Goal: Submit feedback/report problem

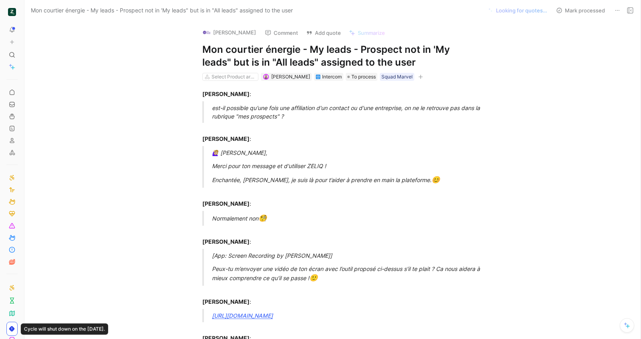
click at [393, 62] on h1 "Mon courtier énergie - My leads - Prospect not in 'My leads" but is in "All lea…" at bounding box center [340, 56] width 277 height 26
copy h1 "Mon courtier énergie - My leads - Prospect not in 'My leads" but is in "All lea…"
click at [324, 36] on button "Add quote" at bounding box center [323, 32] width 42 height 11
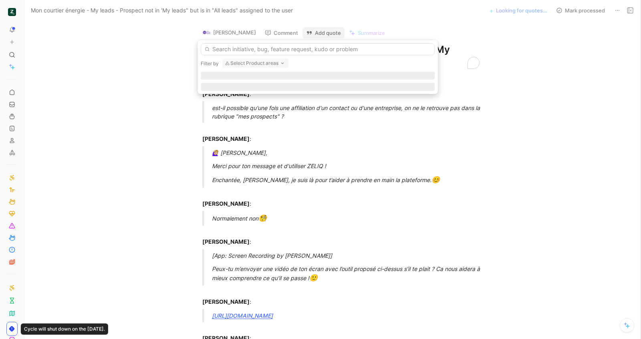
type input "Mon courtier énergie - My leads - Prospect not in 'My leads" but is in "All lea…"
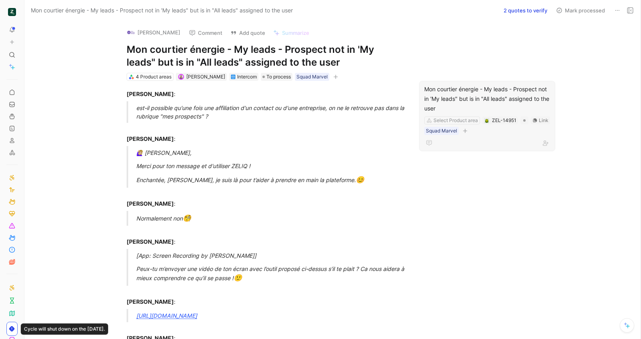
click at [448, 98] on div "Mon courtier énergie - My leads - Prospect not in 'My leads" but is in "All lea…" at bounding box center [487, 98] width 126 height 29
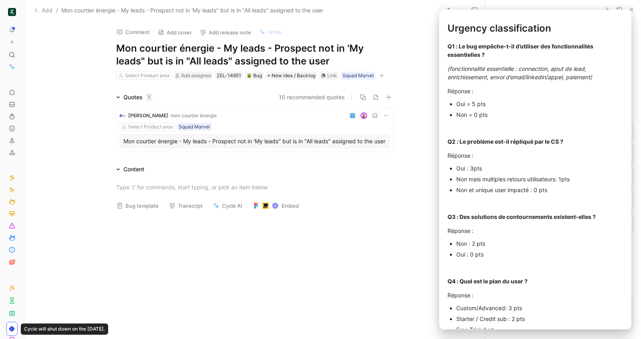
click at [151, 211] on button "Bug template" at bounding box center [137, 205] width 49 height 11
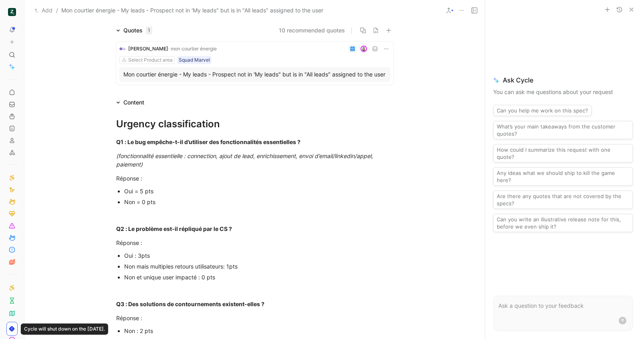
scroll to position [76, 0]
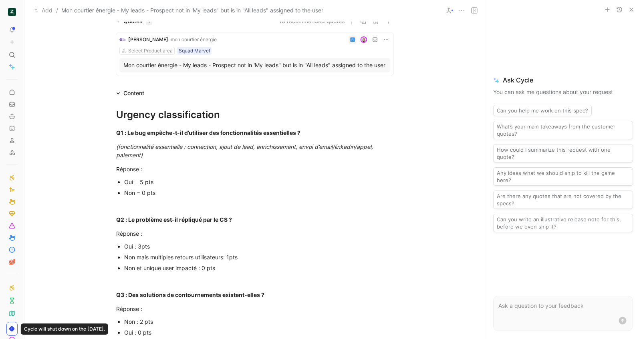
click at [161, 186] on p "Oui = 5 pts" at bounding box center [258, 182] width 269 height 11
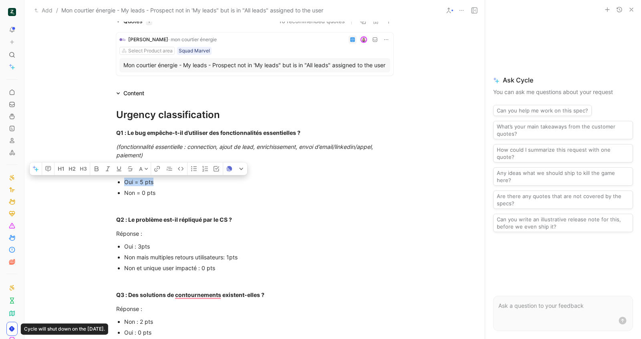
drag, startPoint x: 155, startPoint y: 188, endPoint x: 117, endPoint y: 188, distance: 38.0
click at [117, 188] on ul "Oui = 5 pts Non = 0 pts" at bounding box center [255, 188] width 308 height 22
click at [185, 212] on p "To enrich screen reader interactions, please activate Accessibility in Grammarl…" at bounding box center [255, 205] width 308 height 13
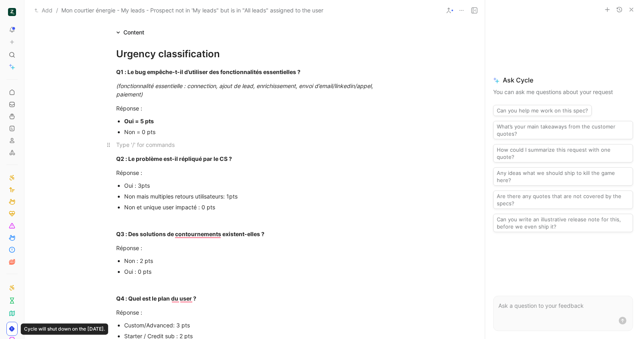
scroll to position [139, 0]
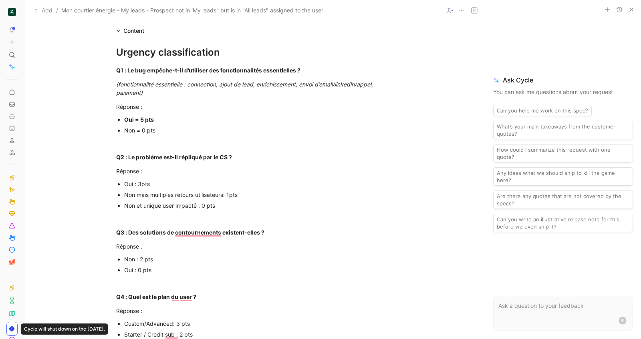
click at [215, 211] on p "Non et unique user impacté : 0 pts" at bounding box center [258, 205] width 269 height 11
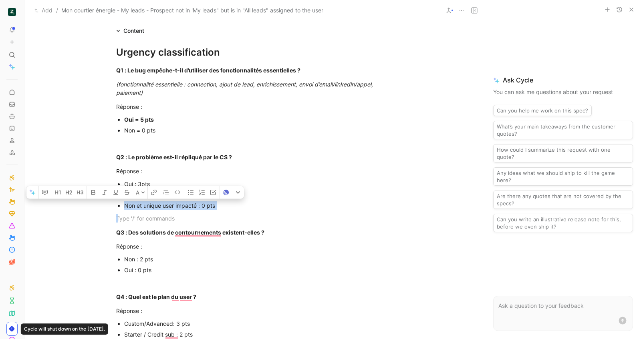
drag, startPoint x: 216, startPoint y: 220, endPoint x: 123, endPoint y: 213, distance: 92.7
click at [124, 211] on p "Non et unique user impacté : 0 pts" at bounding box center [258, 205] width 269 height 11
click at [164, 237] on div "Q3 : Des solutions de contournements existent-elles ?" at bounding box center [254, 232] width 277 height 8
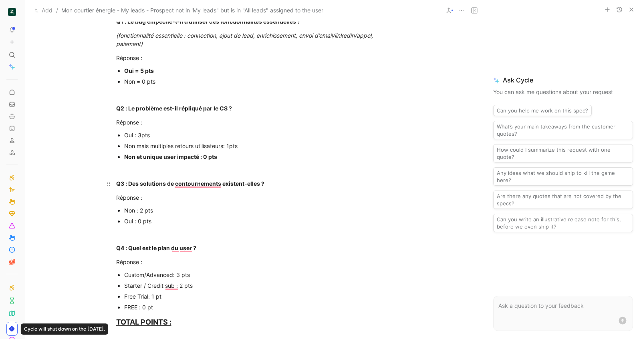
scroll to position [199, 0]
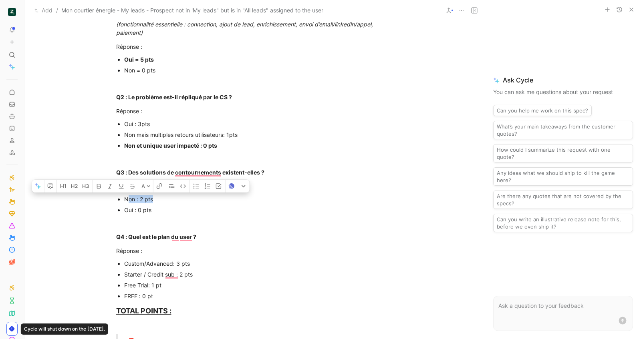
drag, startPoint x: 156, startPoint y: 209, endPoint x: 127, endPoint y: 209, distance: 28.8
click at [127, 203] on div "Non : 2 pts" at bounding box center [258, 199] width 269 height 8
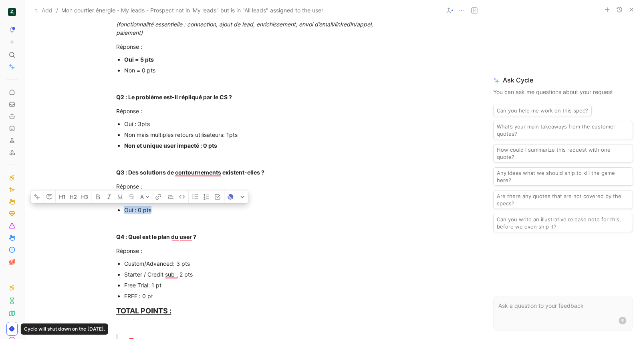
drag, startPoint x: 155, startPoint y: 219, endPoint x: 120, endPoint y: 218, distance: 34.9
click at [124, 215] on li "Oui : 0 pts" at bounding box center [258, 210] width 269 height 11
click at [175, 239] on p "Q4 : Quel est le plan du user ?" at bounding box center [255, 236] width 308 height 13
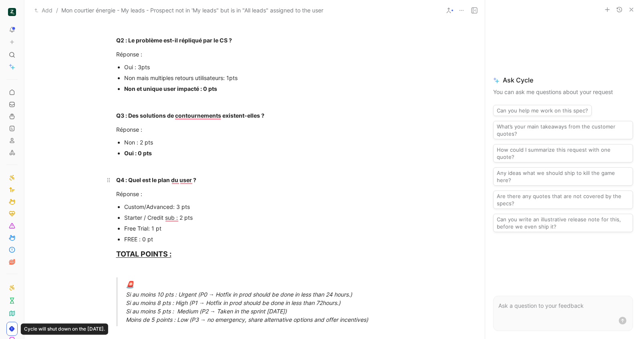
scroll to position [256, 0]
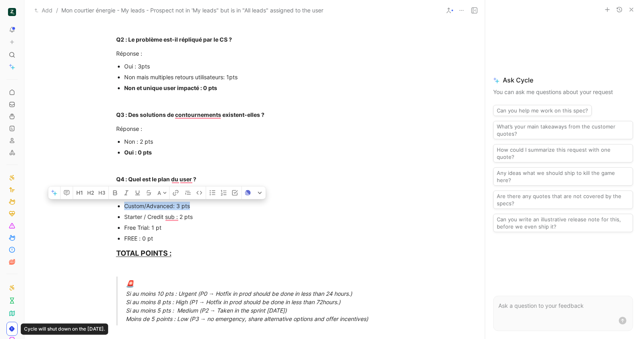
drag, startPoint x: 194, startPoint y: 218, endPoint x: 120, endPoint y: 217, distance: 73.7
click at [124, 211] on li "Custom/Advanced: 3 pts" at bounding box center [258, 206] width 269 height 11
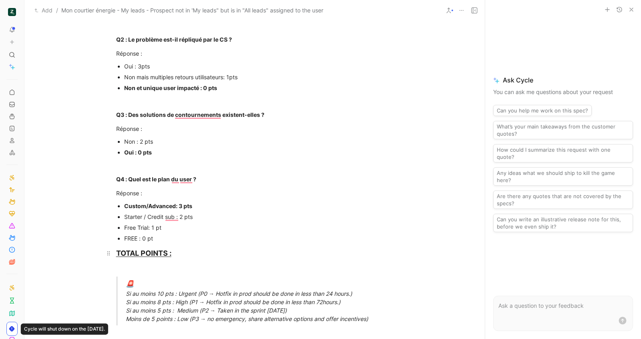
click at [203, 258] on div "TOTAL POINTS :" at bounding box center [254, 253] width 277 height 11
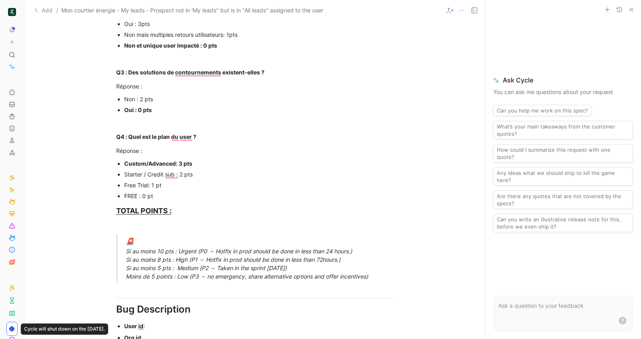
scroll to position [300, 0]
click at [183, 268] on div "🚨 Si au moins 10 pts : Urgent (P0 → Hotfix in prod should be done in less than …" at bounding box center [264, 258] width 277 height 44
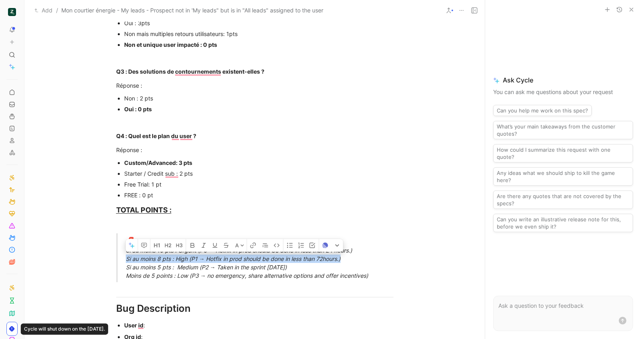
drag, startPoint x: 345, startPoint y: 267, endPoint x: 124, endPoint y: 271, distance: 221.1
click at [124, 271] on blockquote "🚨 Si au moins 10 pts : Urgent (P0 → Hotfix in prod should be done in less than …" at bounding box center [255, 257] width 308 height 49
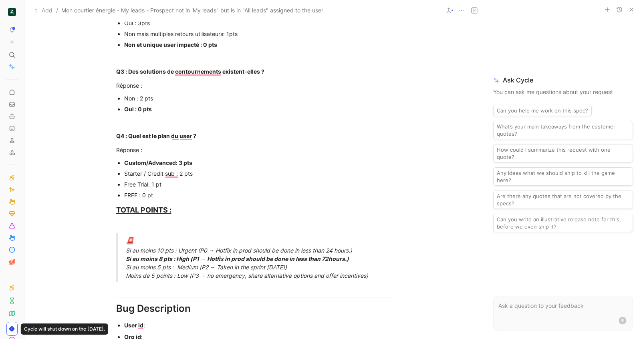
click at [173, 277] on div "🚨 Si au moins 10 pts : Urgent (P0 → Hotfix in prod should be done in less than …" at bounding box center [264, 258] width 277 height 44
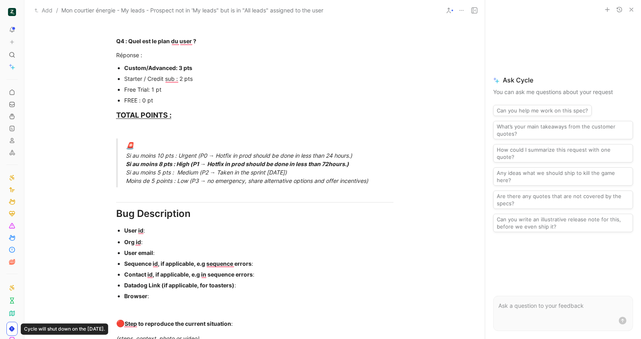
scroll to position [404, 0]
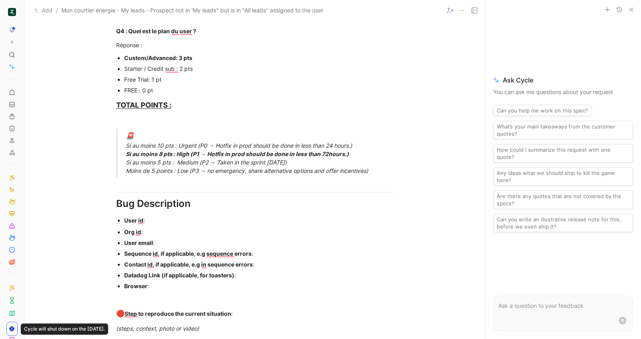
click at [165, 247] on div "User email :" at bounding box center [258, 243] width 269 height 8
click at [151, 235] on div "Urgency classification Q1 : Le bug empêche-t-il d’utiliser des fonctionnalités …" at bounding box center [254, 119] width 460 height 698
click at [150, 225] on div "User id :" at bounding box center [258, 220] width 269 height 8
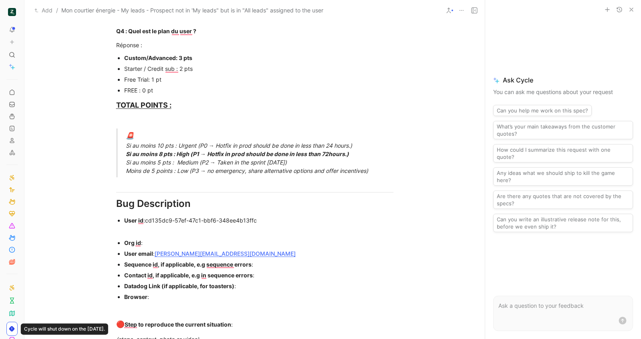
click at [171, 247] on div "Org id :" at bounding box center [258, 243] width 269 height 8
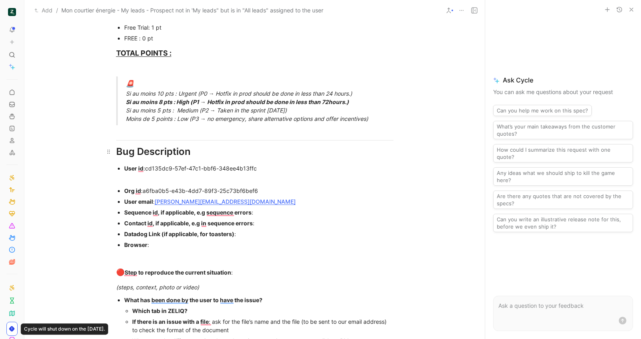
scroll to position [458, 0]
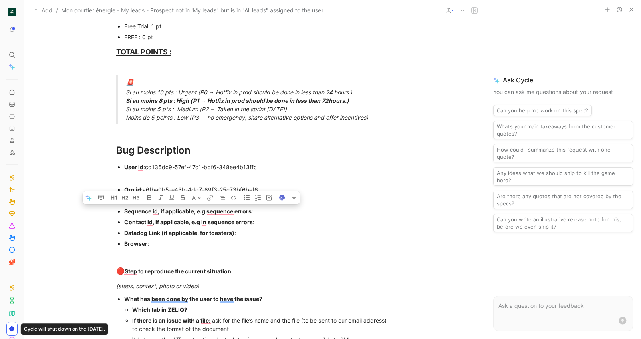
drag, startPoint x: 268, startPoint y: 222, endPoint x: 125, endPoint y: 219, distance: 143.8
click at [125, 215] on div "Sequence id, if applicable, e.g sequence errors :" at bounding box center [258, 211] width 269 height 8
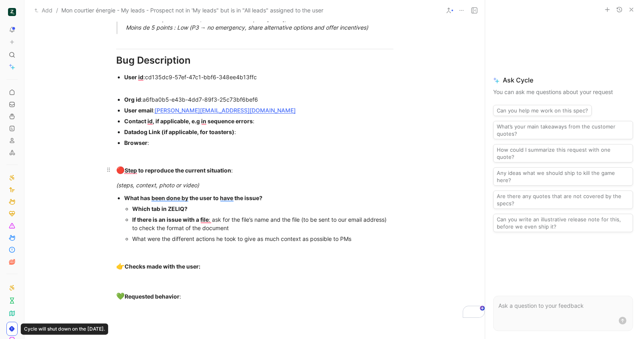
scroll to position [561, 0]
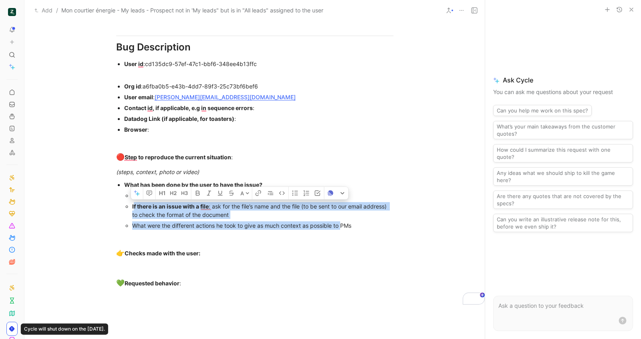
drag, startPoint x: 341, startPoint y: 233, endPoint x: 133, endPoint y: 218, distance: 209.2
click at [133, 218] on ul "Which tab in ZELIQ? If there is an issue with a file : ask for the file’s name …" at bounding box center [258, 210] width 269 height 41
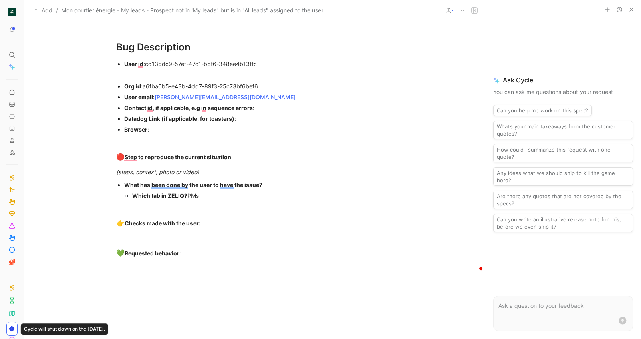
click at [197, 200] on div "Which tab in ZELIQ? PMs" at bounding box center [262, 195] width 261 height 8
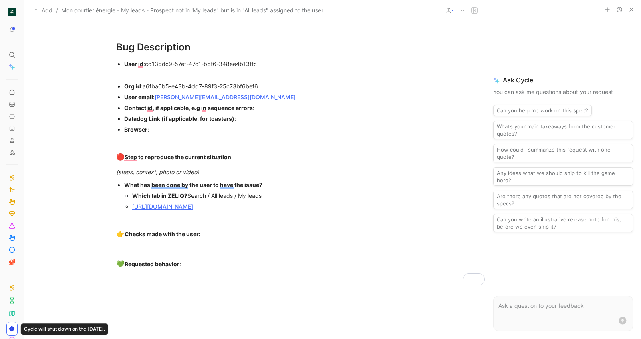
click at [267, 112] on div "Contact id, if applicable, e.g in sequence errors :" at bounding box center [258, 108] width 269 height 8
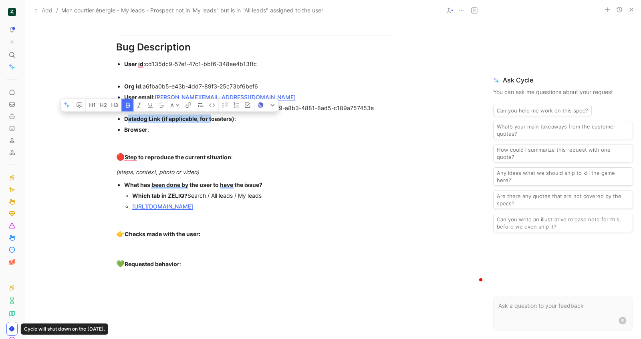
drag, startPoint x: 211, startPoint y: 130, endPoint x: 129, endPoint y: 129, distance: 82.1
click at [129, 122] on strong "Datadog Link (if applicable, for toasters)" at bounding box center [179, 118] width 110 height 7
drag, startPoint x: 145, startPoint y: 136, endPoint x: 120, endPoint y: 127, distance: 26.3
click at [119, 127] on ul "Org id : a6fba0b5-e43b-4dd7-89f3-25c73bf6bef6 User email : p.gillard@moncourtie…" at bounding box center [255, 108] width 308 height 54
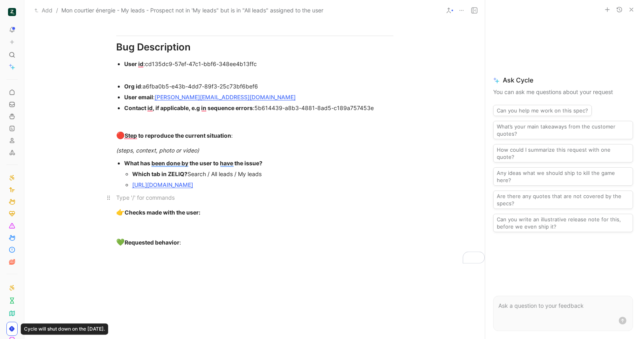
click at [151, 202] on div "To enrich screen reader interactions, please activate Accessibility in Grammarl…" at bounding box center [254, 197] width 277 height 8
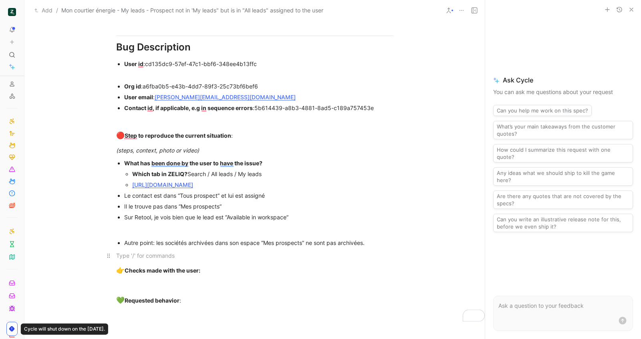
scroll to position [611, 0]
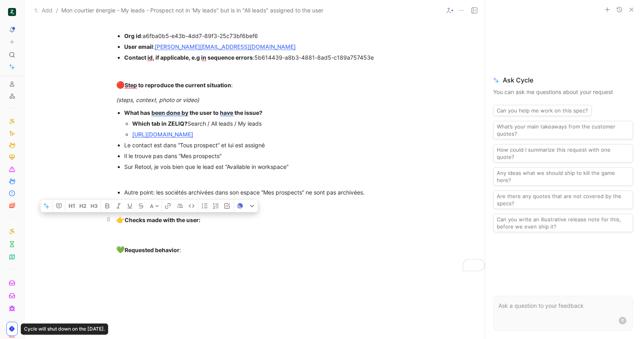
drag, startPoint x: 196, startPoint y: 259, endPoint x: 114, endPoint y: 222, distance: 89.4
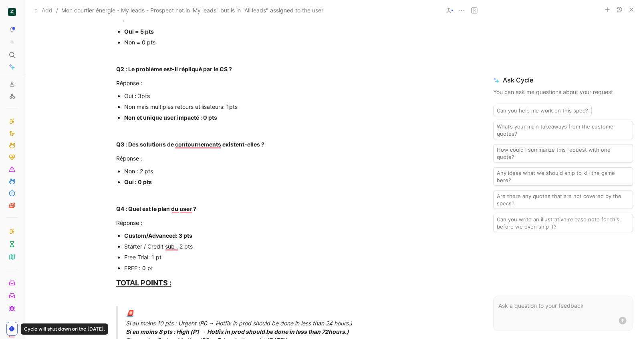
scroll to position [0, 0]
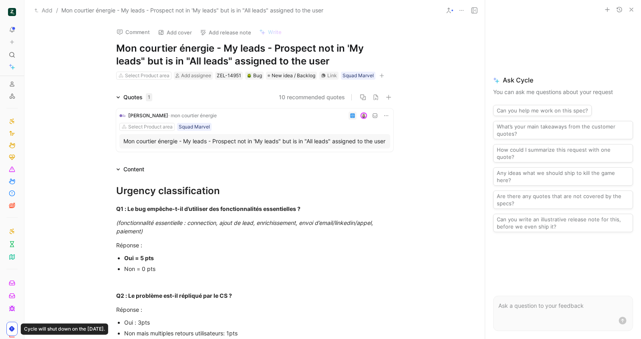
click at [376, 73] on div "Select Product area Add assignee ZEL-14951 Bug New idea / Backlog Link Squad Ma…" at bounding box center [254, 76] width 279 height 10
click at [383, 74] on icon "button" at bounding box center [381, 75] width 5 height 5
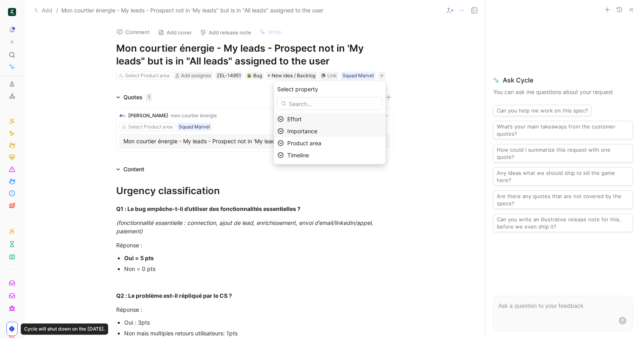
click at [340, 134] on div "Importance" at bounding box center [334, 132] width 95 height 10
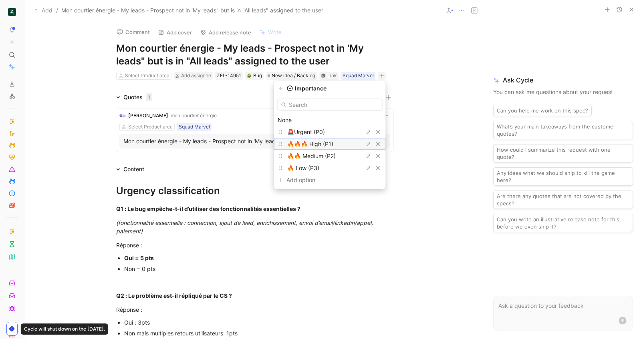
click at [346, 143] on div "🔥🔥🔥 High (P1)" at bounding box center [317, 144] width 60 height 10
